Goal: Task Accomplishment & Management: Use online tool/utility

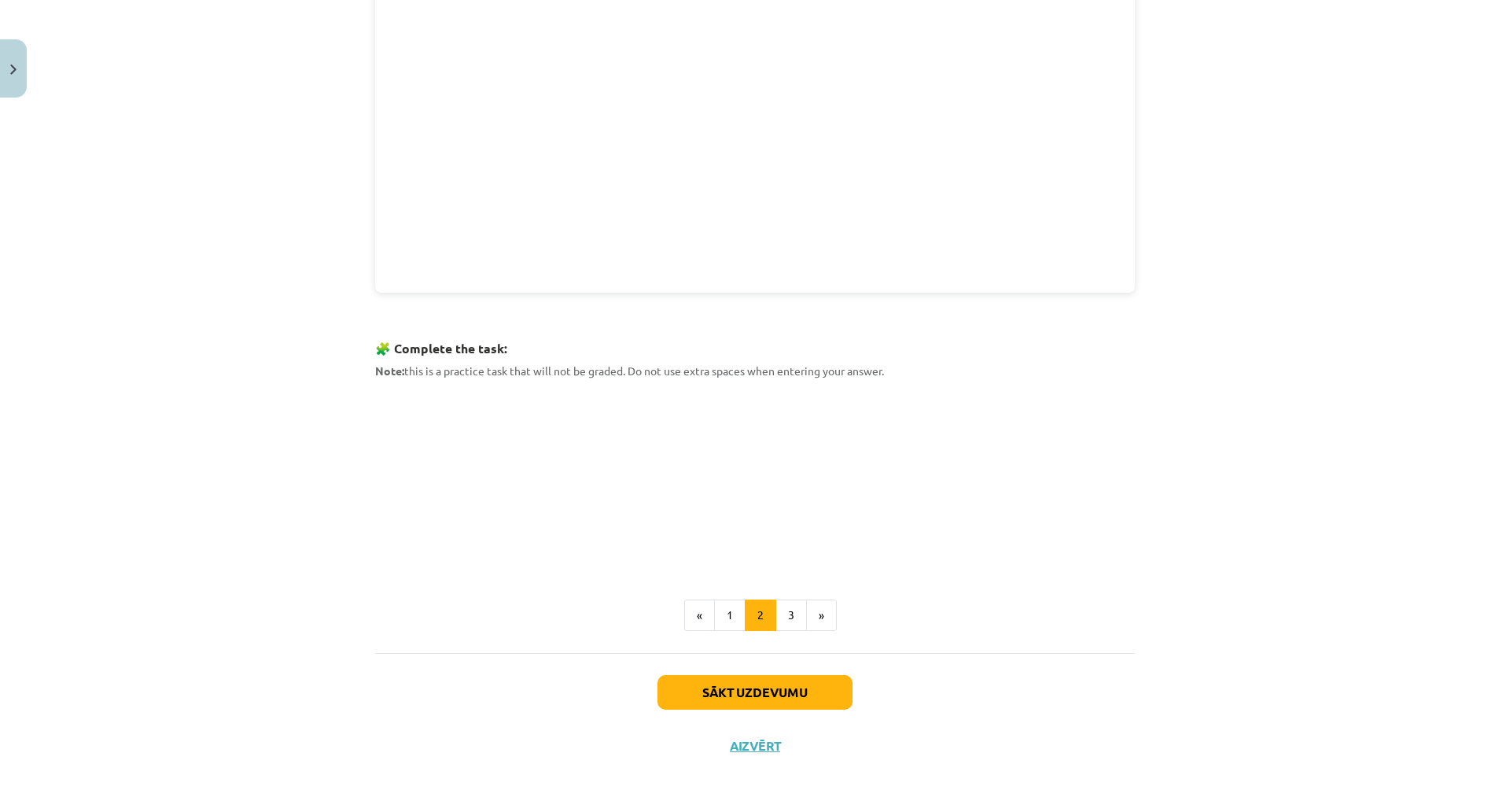
scroll to position [596, 0]
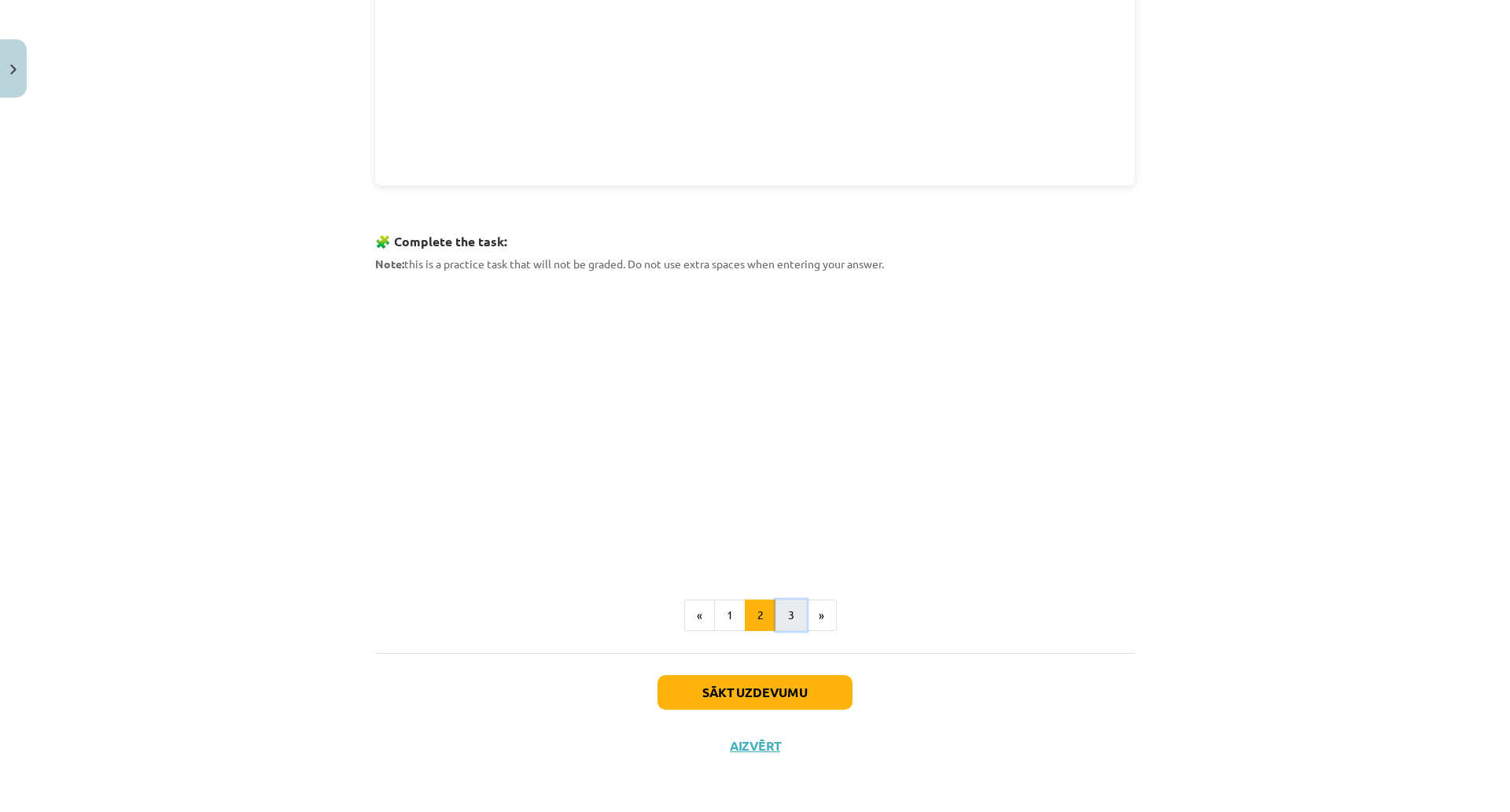
click at [787, 605] on button "3" at bounding box center [792, 615] width 32 height 32
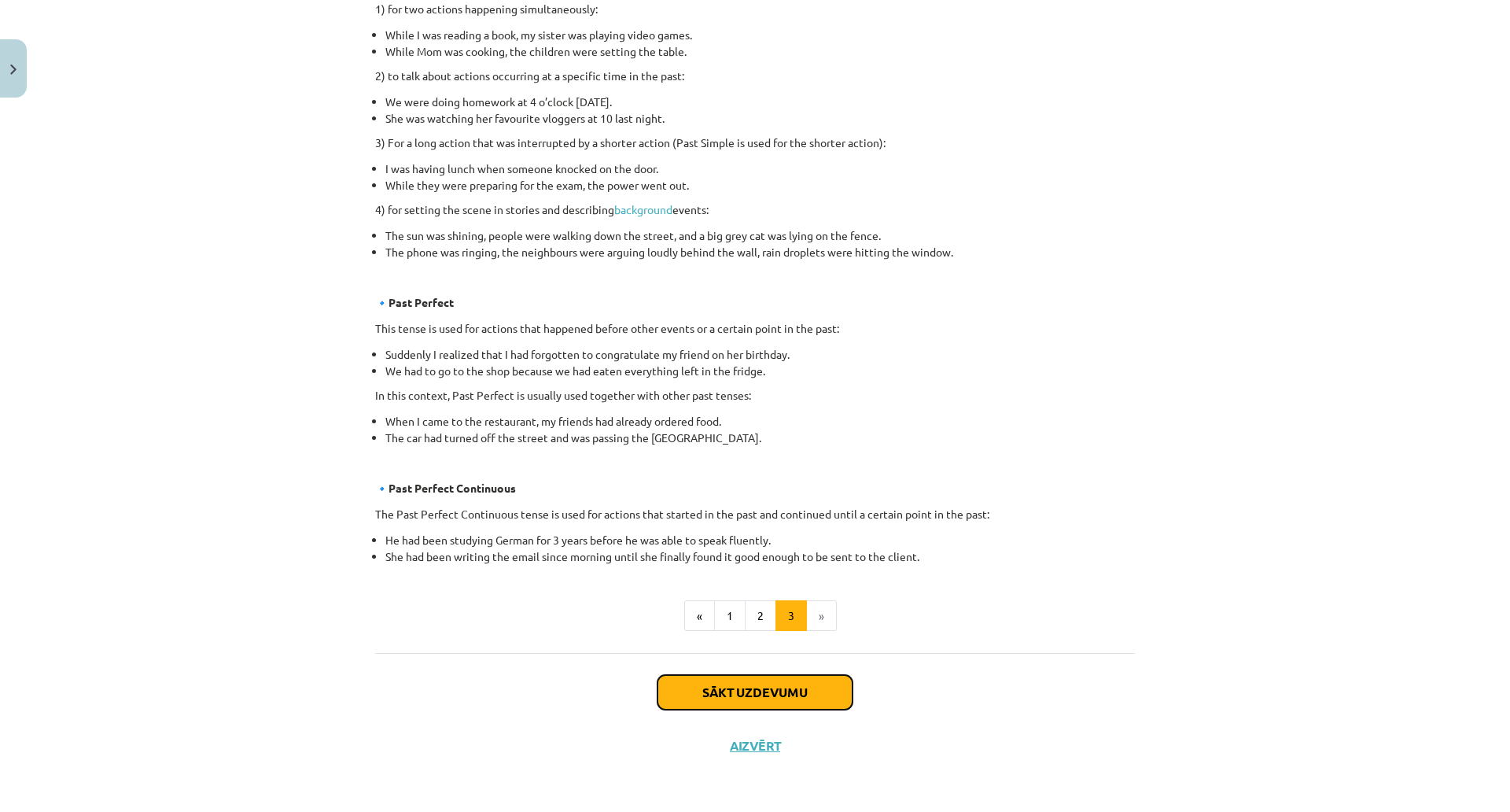
click at [748, 675] on button "Sākt uzdevumu" at bounding box center [755, 692] width 195 height 35
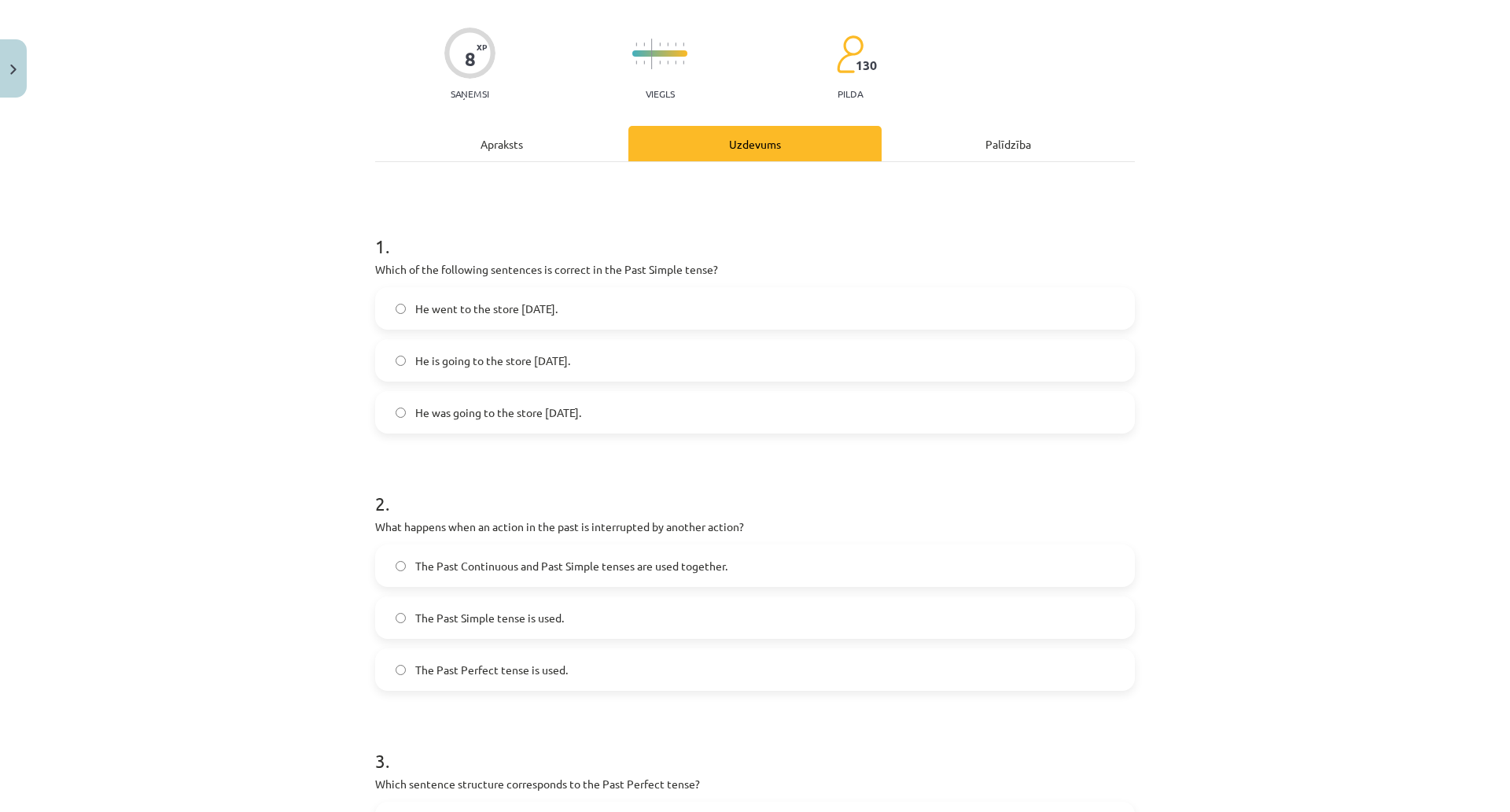
scroll to position [39, 0]
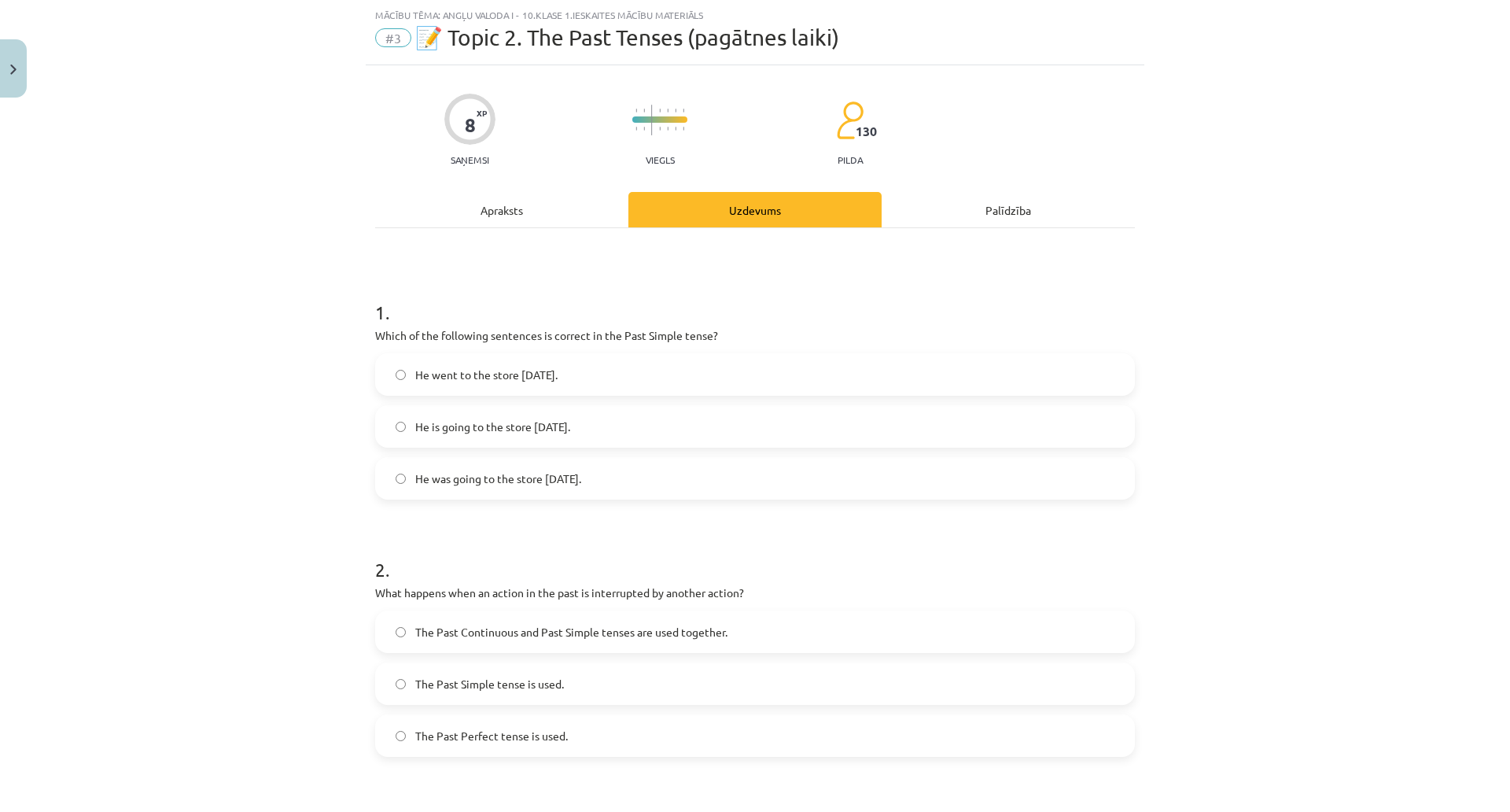
click at [516, 378] on span "He went to the store [DATE]." at bounding box center [487, 375] width 143 height 17
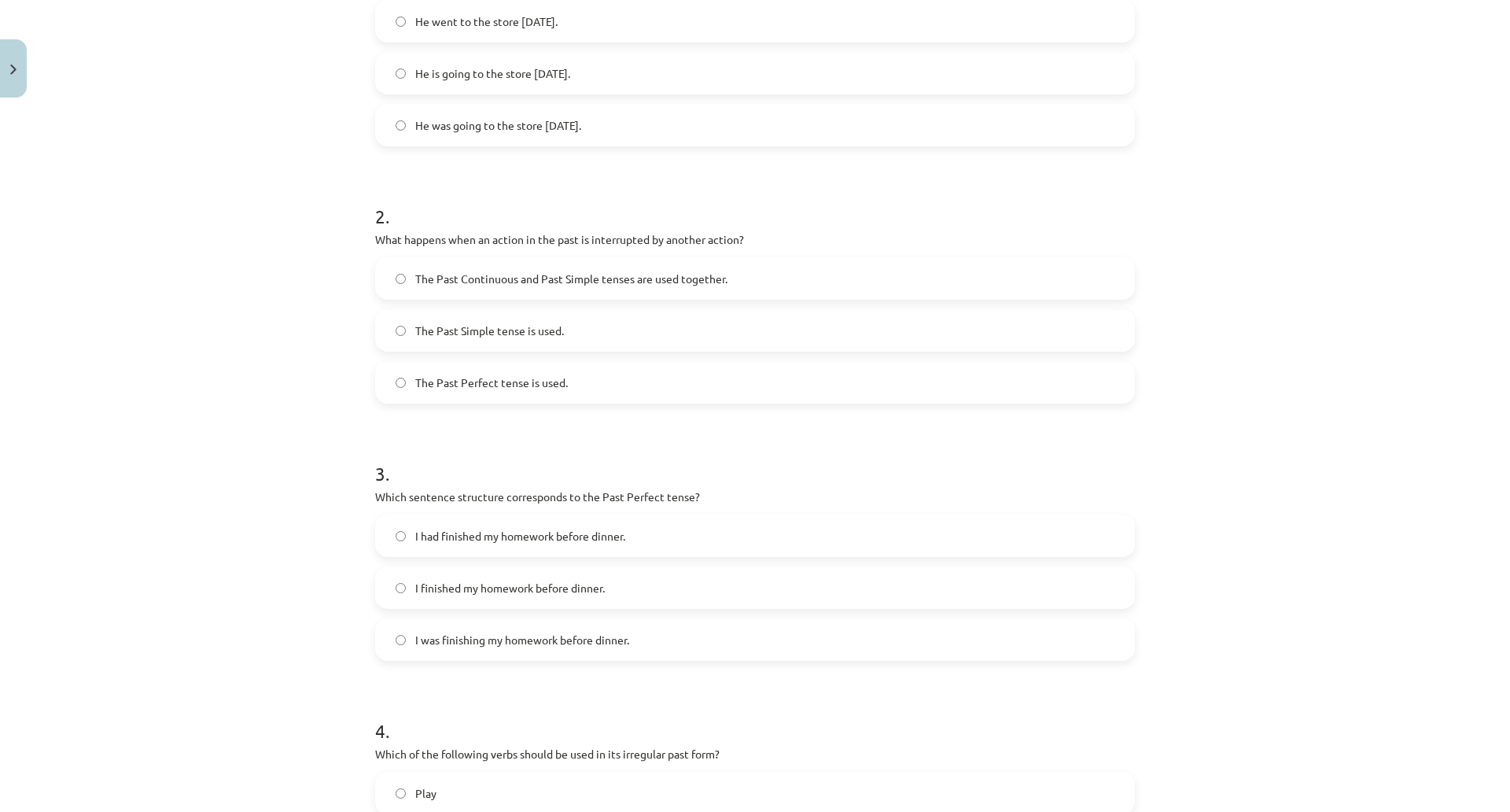
scroll to position [393, 0]
drag, startPoint x: 378, startPoint y: 240, endPoint x: 747, endPoint y: 238, distance: 369.0
click at [747, 238] on p "What happens when an action in the past is interrupted by another action?" at bounding box center [755, 239] width 760 height 17
copy p "What happens when an action in the past is interrupted by another action?"
click at [466, 372] on label "The Past Perfect tense is used." at bounding box center [755, 382] width 757 height 39
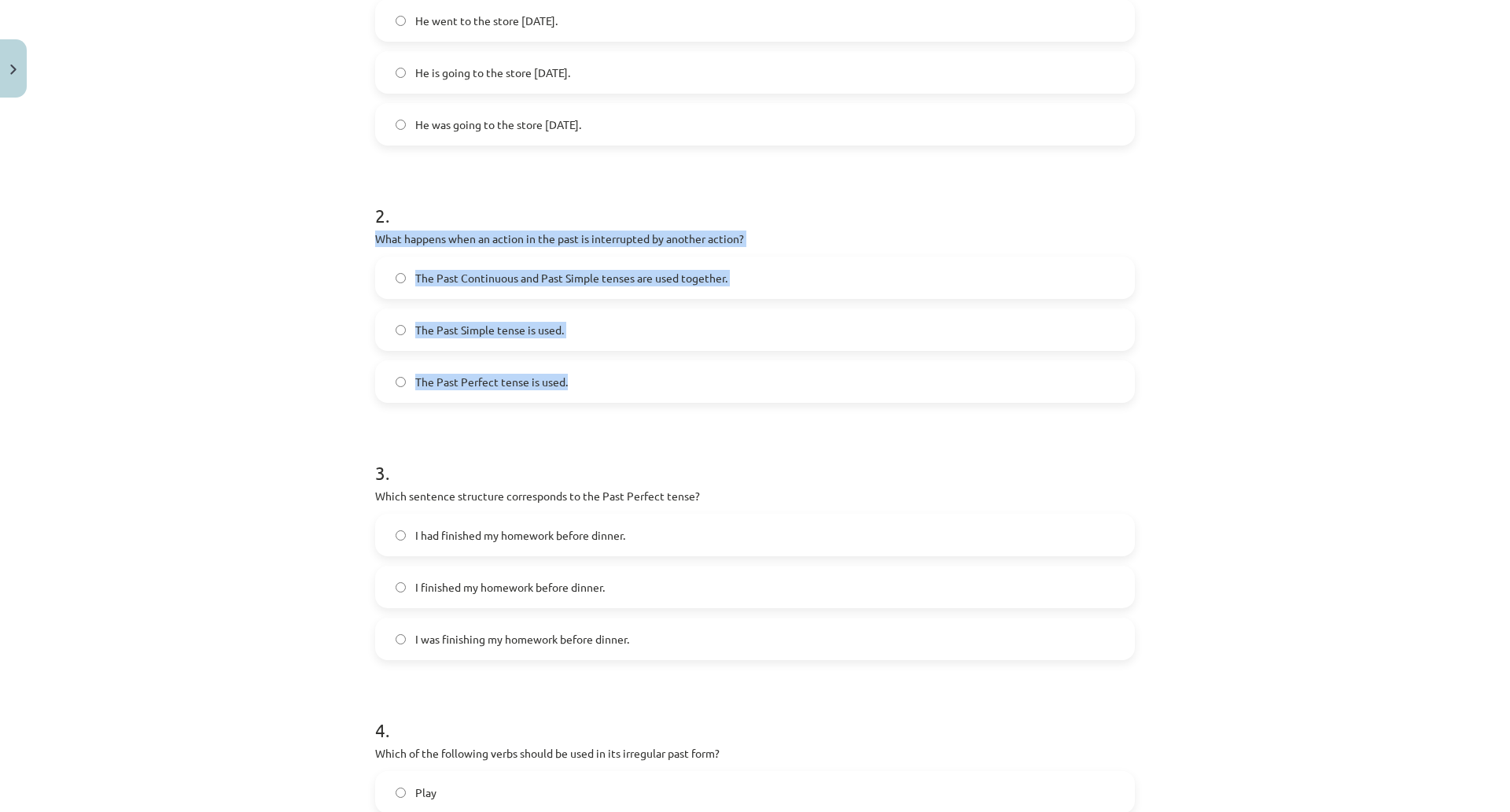
drag, startPoint x: 370, startPoint y: 236, endPoint x: 746, endPoint y: 393, distance: 407.5
click at [746, 393] on div "2 . What happens when an action in the past is interrupted by another action? T…" at bounding box center [755, 290] width 760 height 226
copy div "What happens when an action in the past is interrupted by another action? The P…"
click at [520, 278] on span "The Past Continuous and Past Simple tenses are used together." at bounding box center [571, 278] width 312 height 17
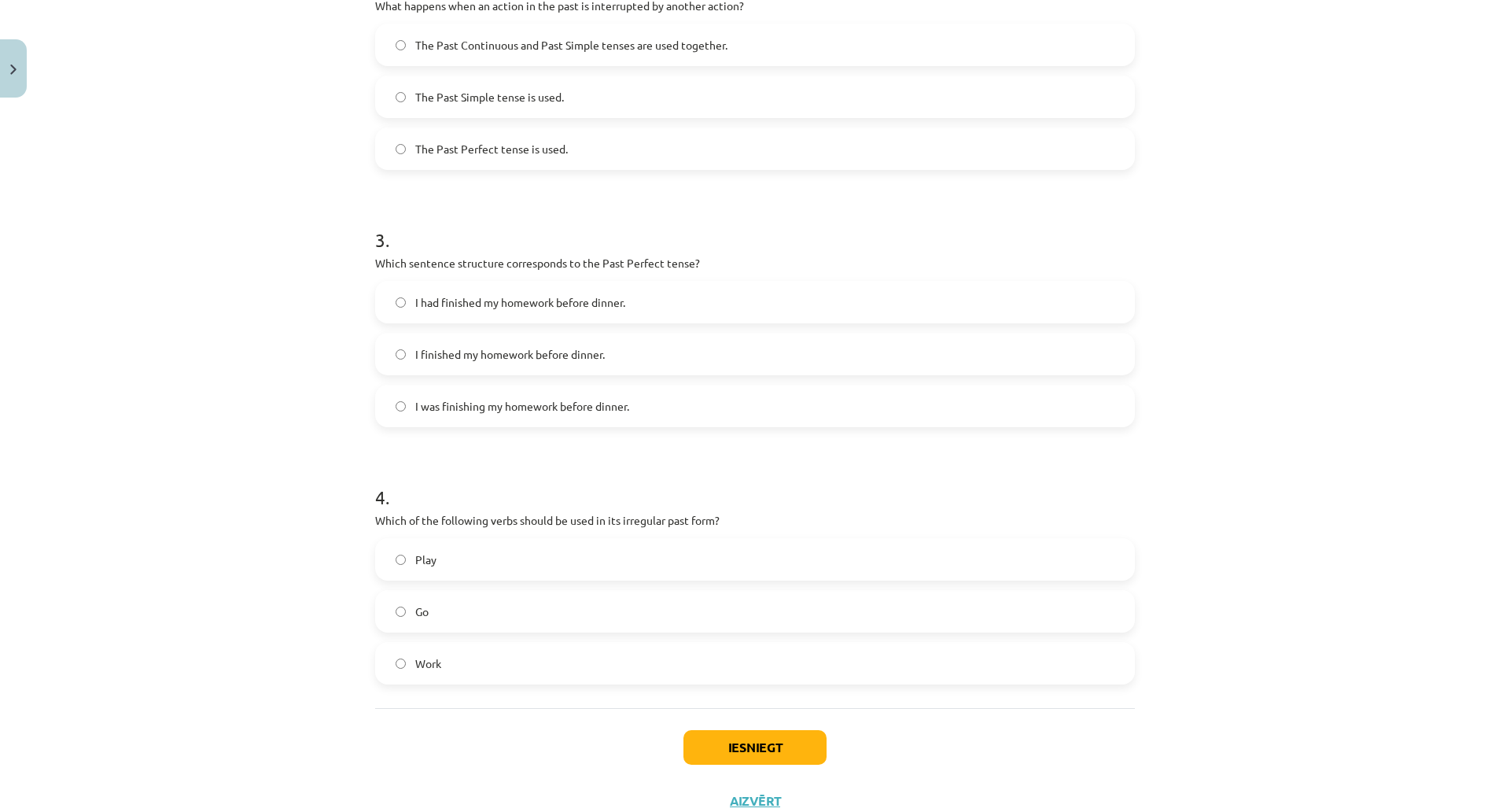
scroll to position [776, 0]
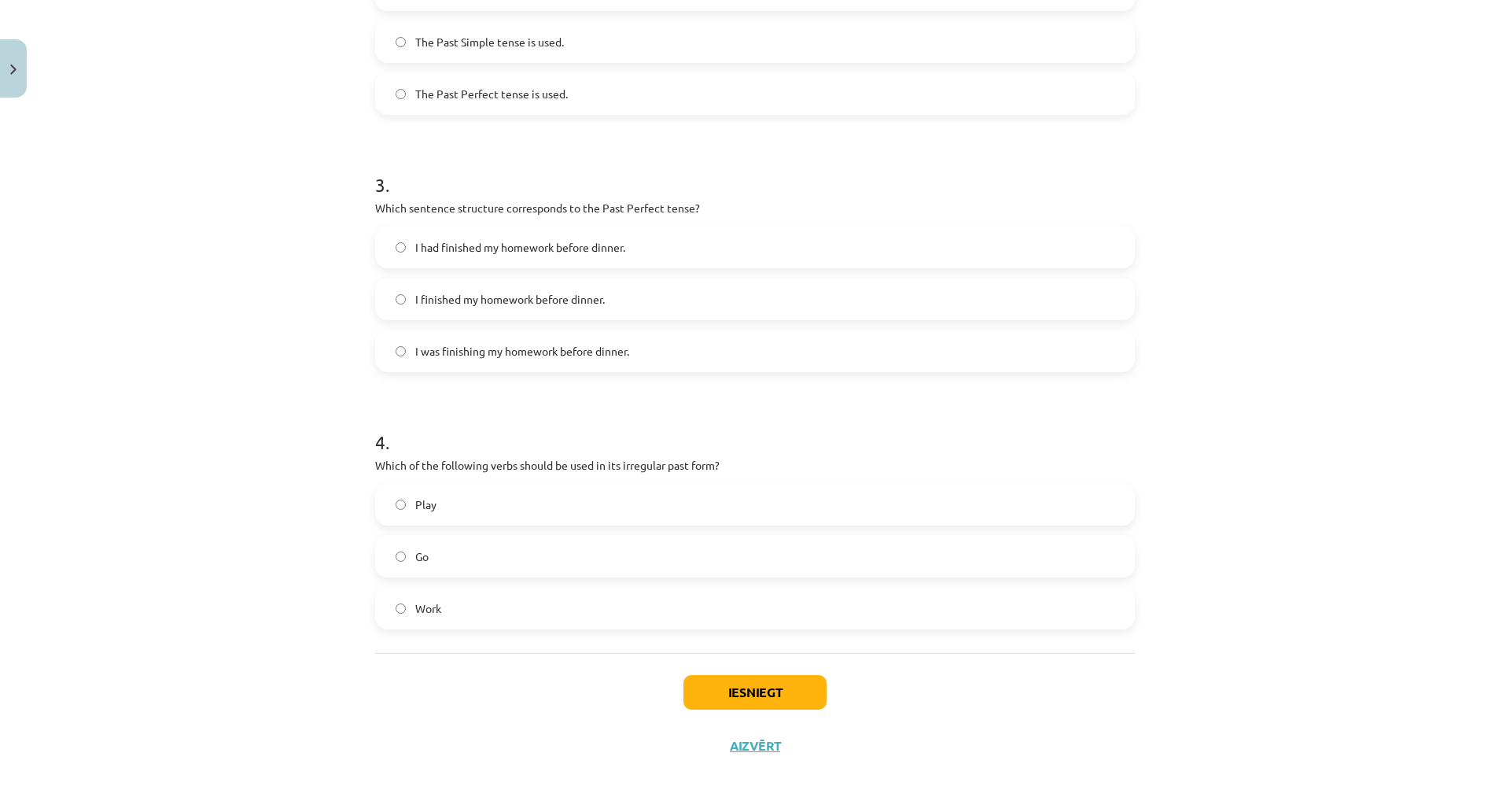
click at [469, 239] on span "I had finished my homework before dinner." at bounding box center [521, 248] width 210 height 17
click at [551, 536] on label "Go" at bounding box center [755, 556] width 757 height 39
click at [759, 675] on button "Iesniegt" at bounding box center [755, 692] width 143 height 35
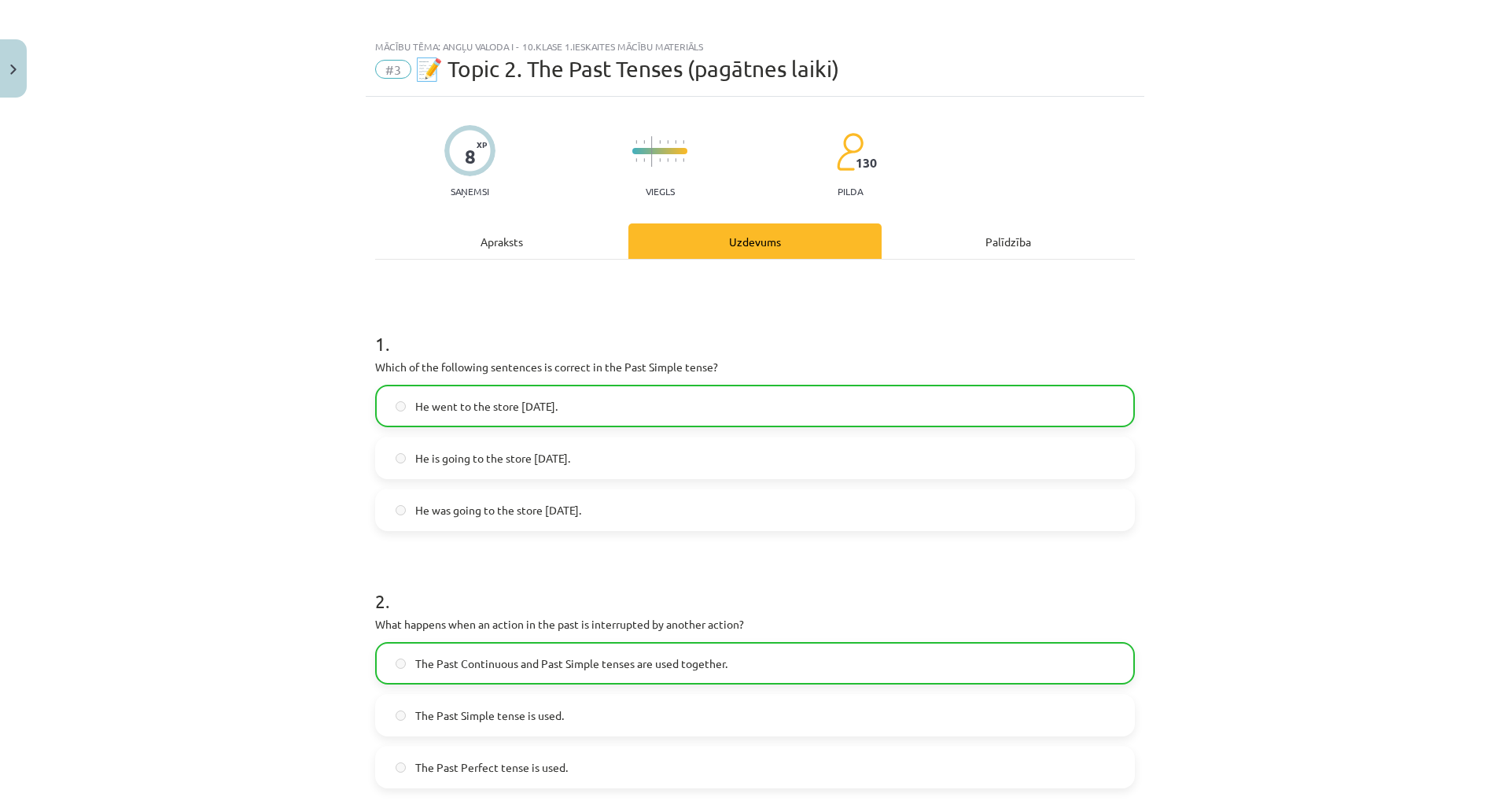
scroll to position [0, 0]
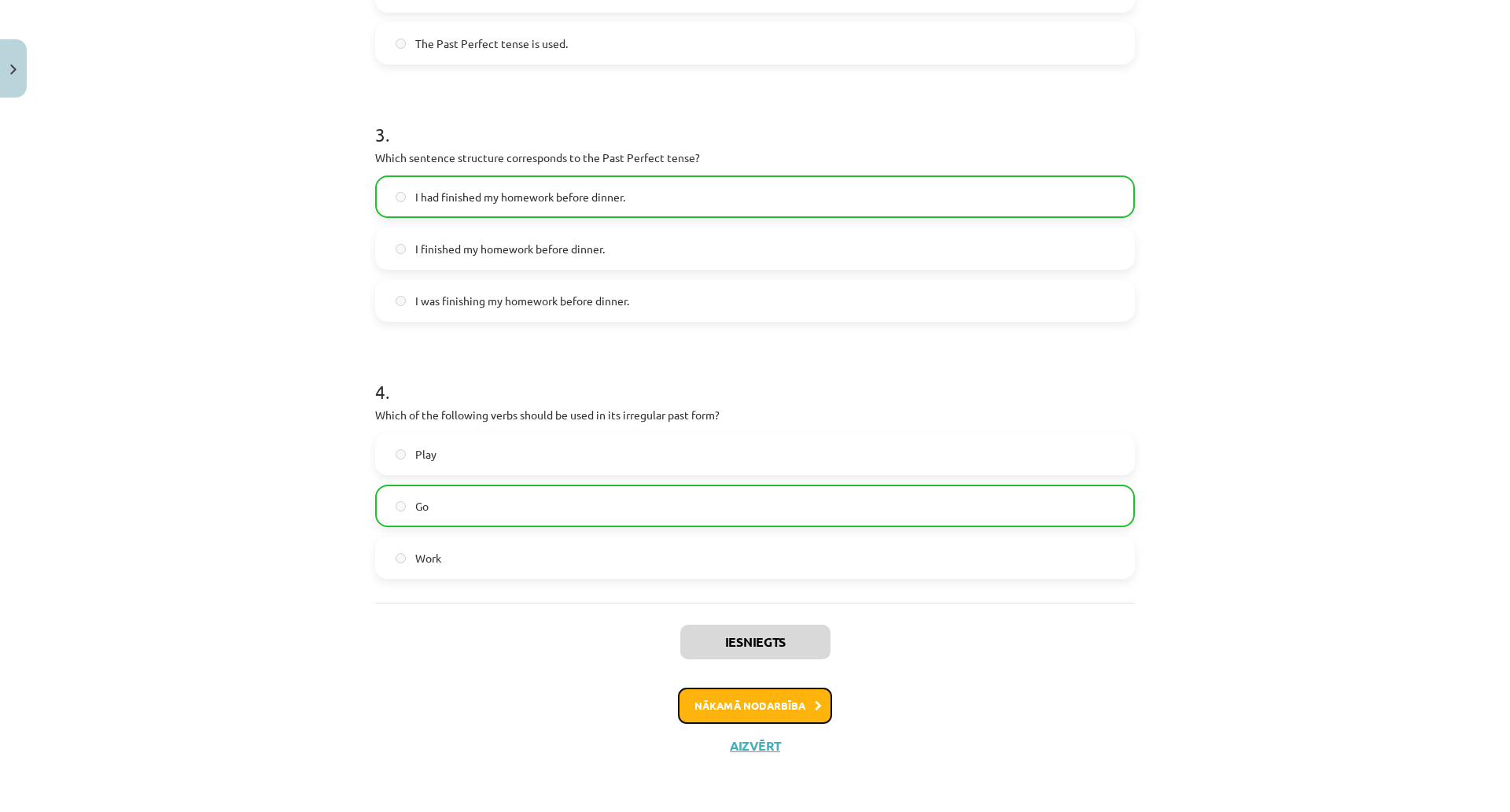
click at [764, 687] on button "Nākamā nodarbība" at bounding box center [755, 705] width 154 height 37
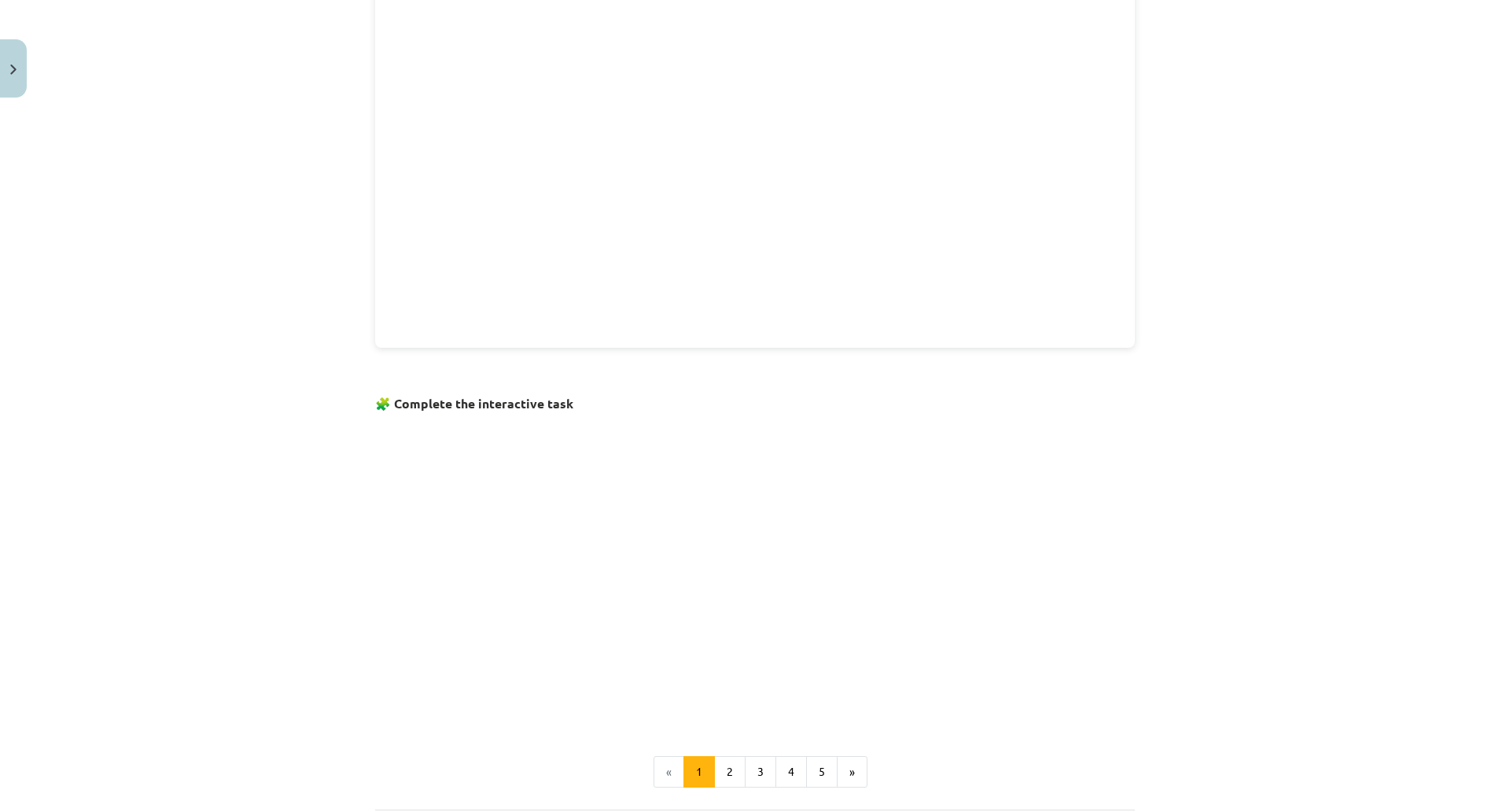
scroll to position [879, 0]
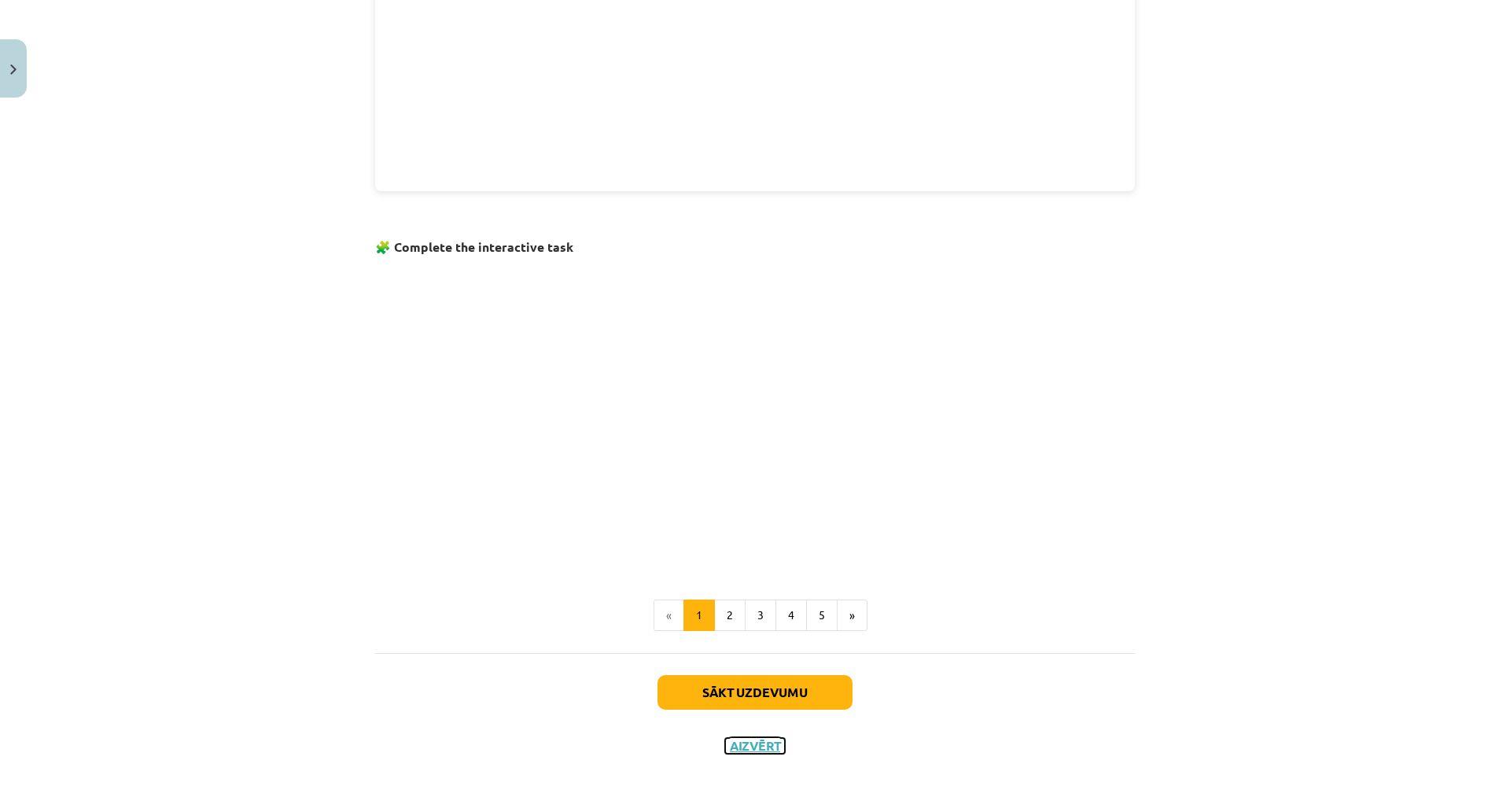
click at [752, 738] on button "Aizvērt" at bounding box center [755, 745] width 60 height 16
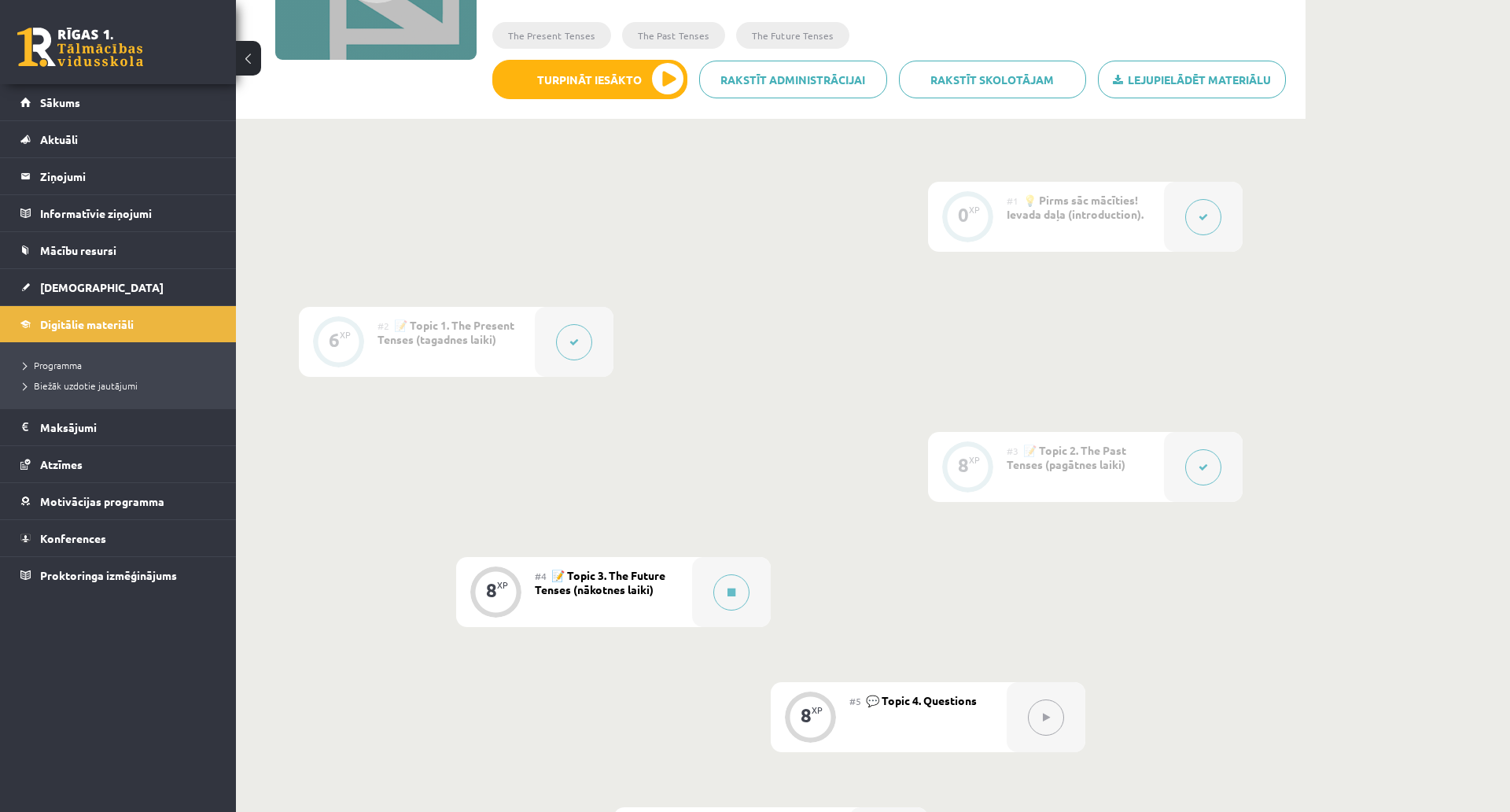
scroll to position [0, 0]
